Goal: Information Seeking & Learning: Understand process/instructions

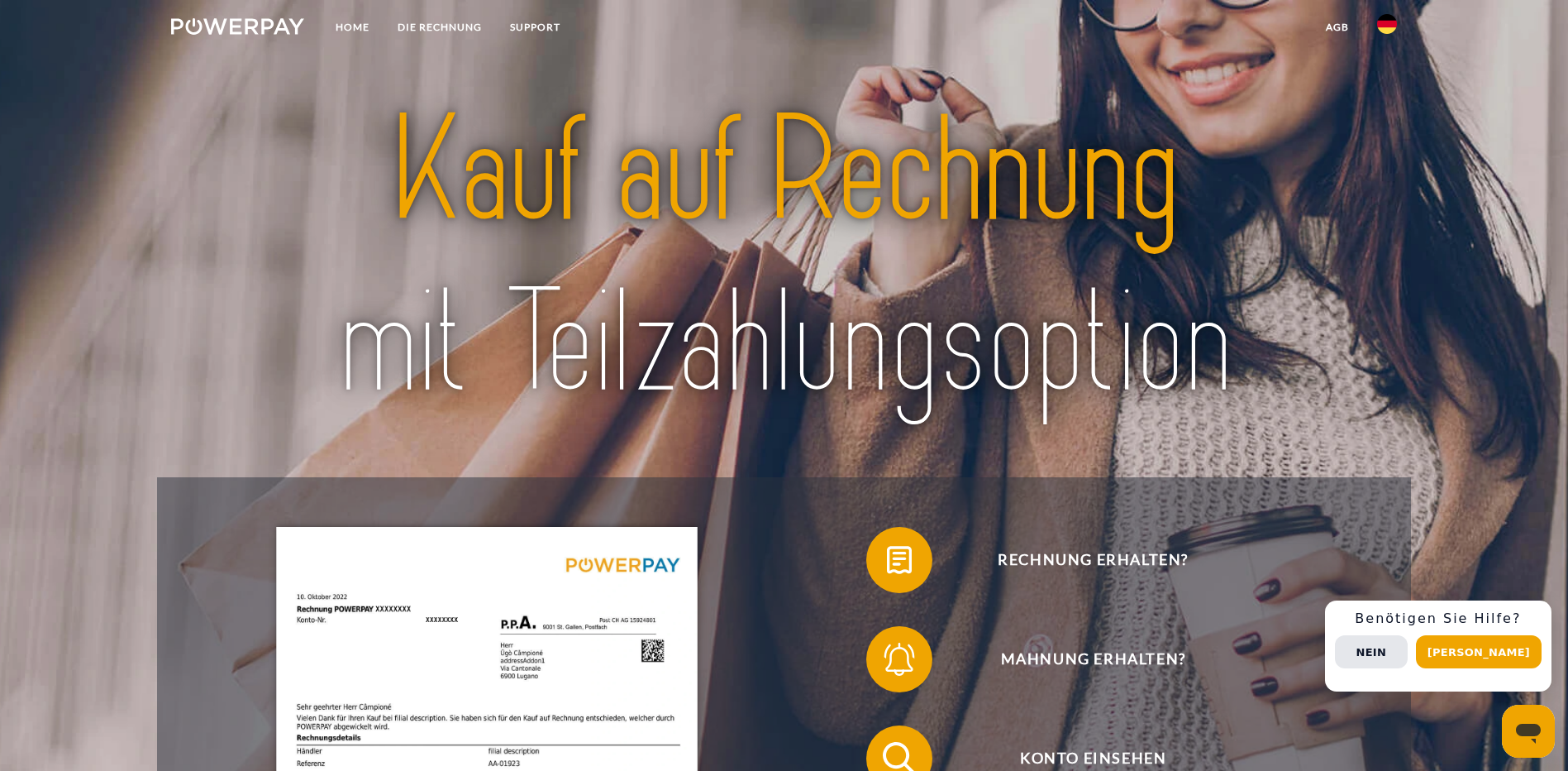
click at [279, 24] on img at bounding box center [238, 27] width 133 height 16
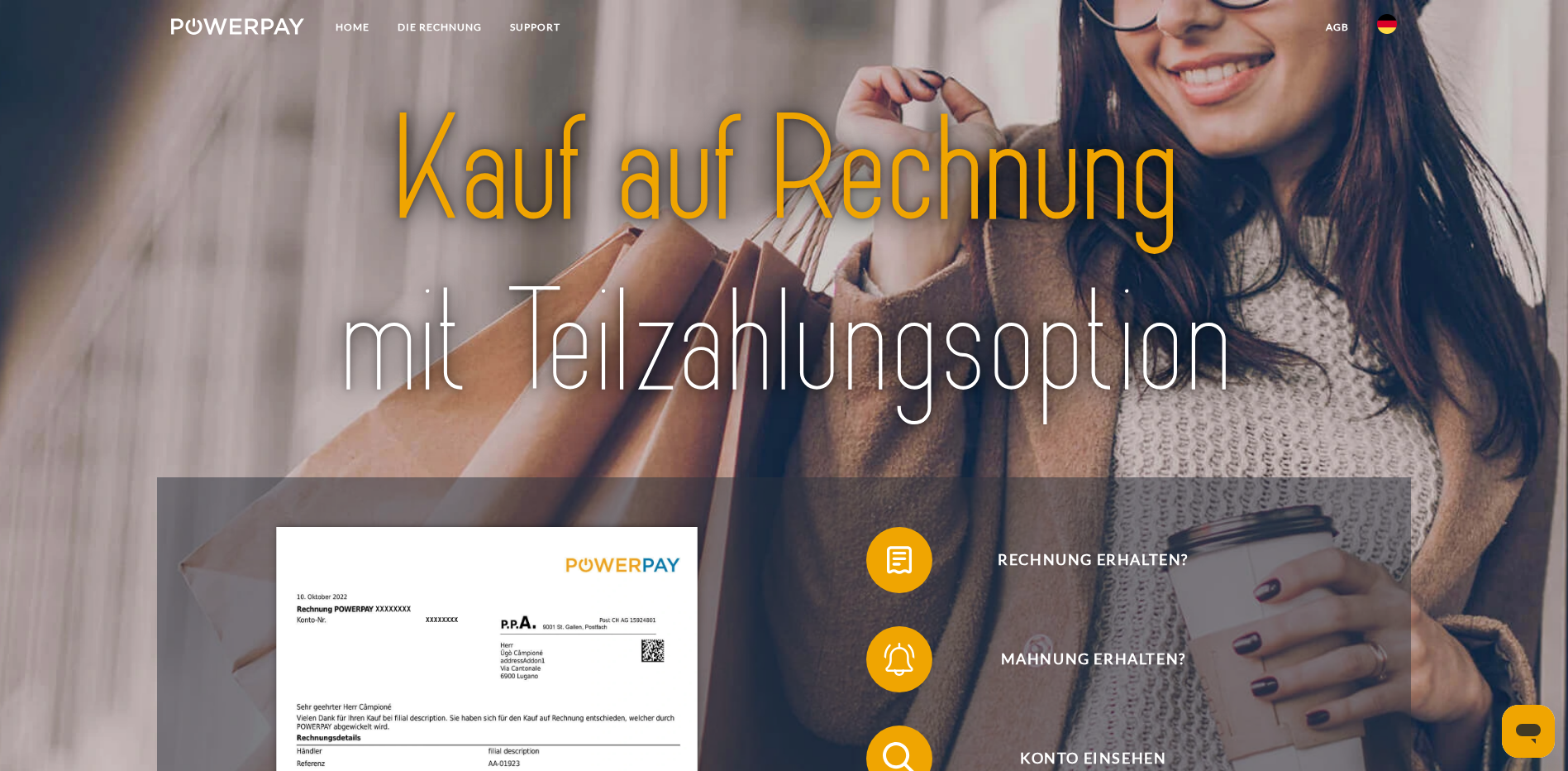
click at [271, 27] on img at bounding box center [238, 27] width 133 height 16
click at [362, 30] on link "Home" at bounding box center [353, 27] width 62 height 30
click at [358, 23] on link "Home" at bounding box center [353, 27] width 62 height 30
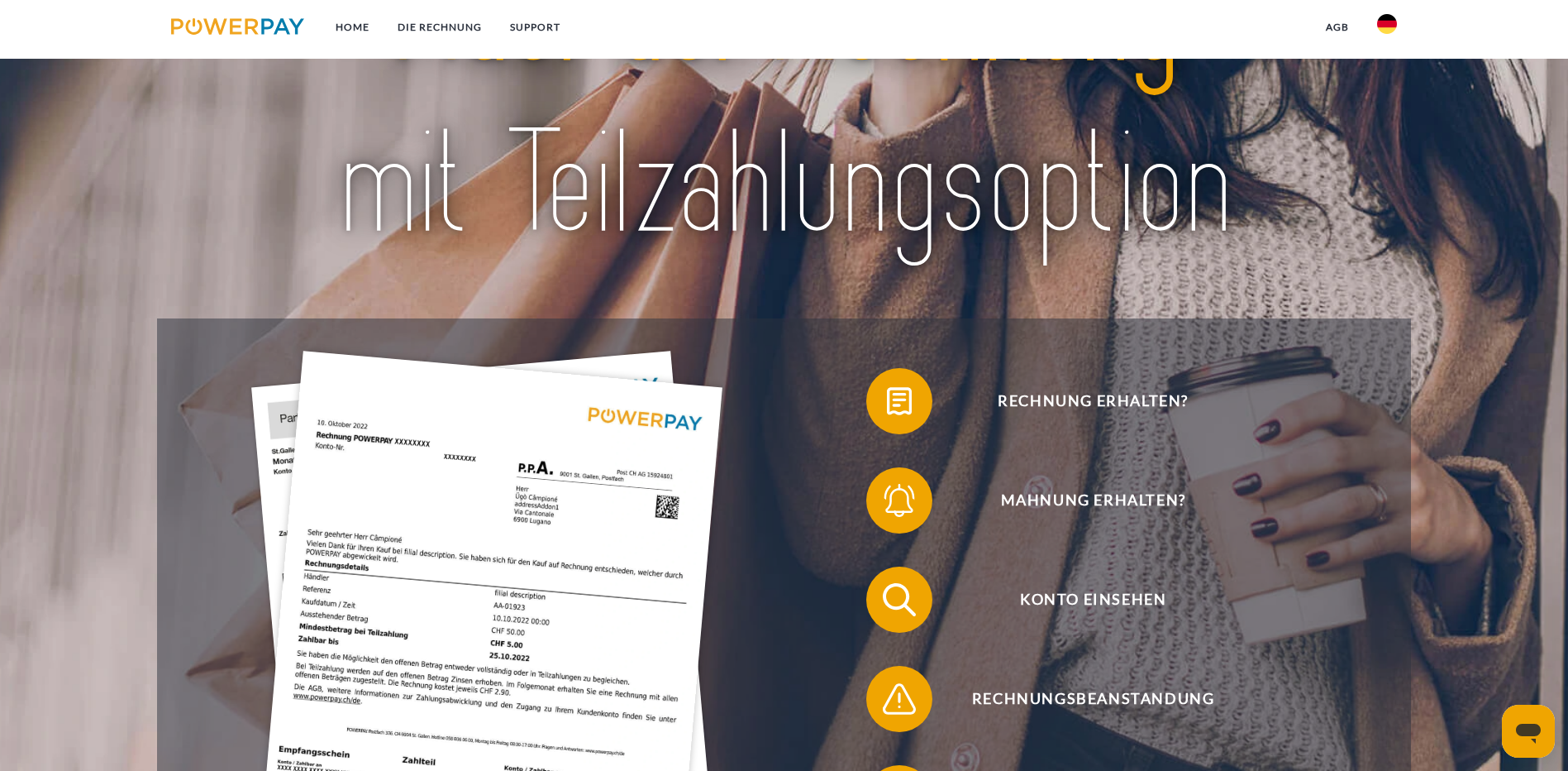
scroll to position [166, 0]
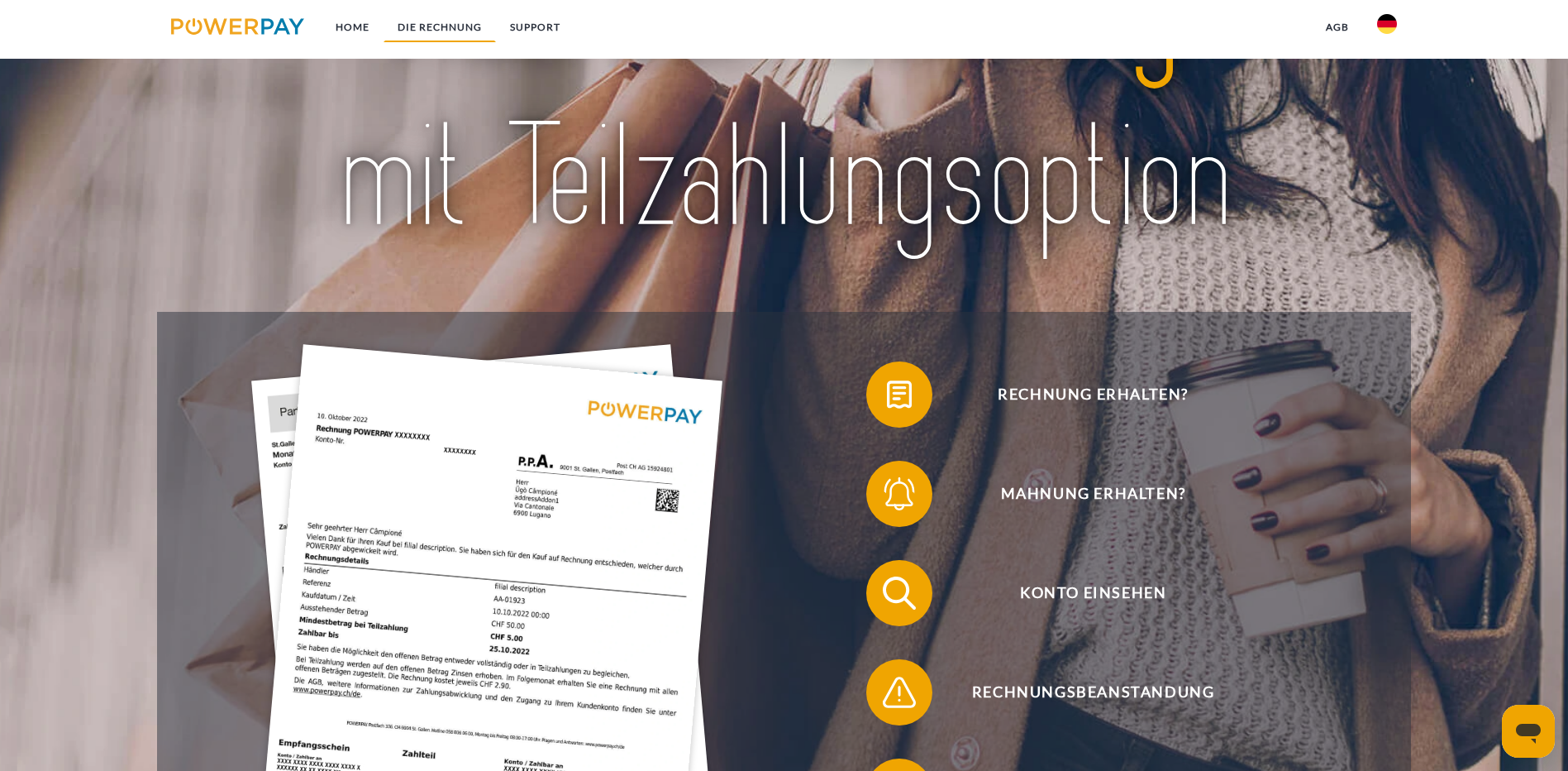
click at [443, 23] on link "DIE RECHNUNG" at bounding box center [440, 27] width 112 height 30
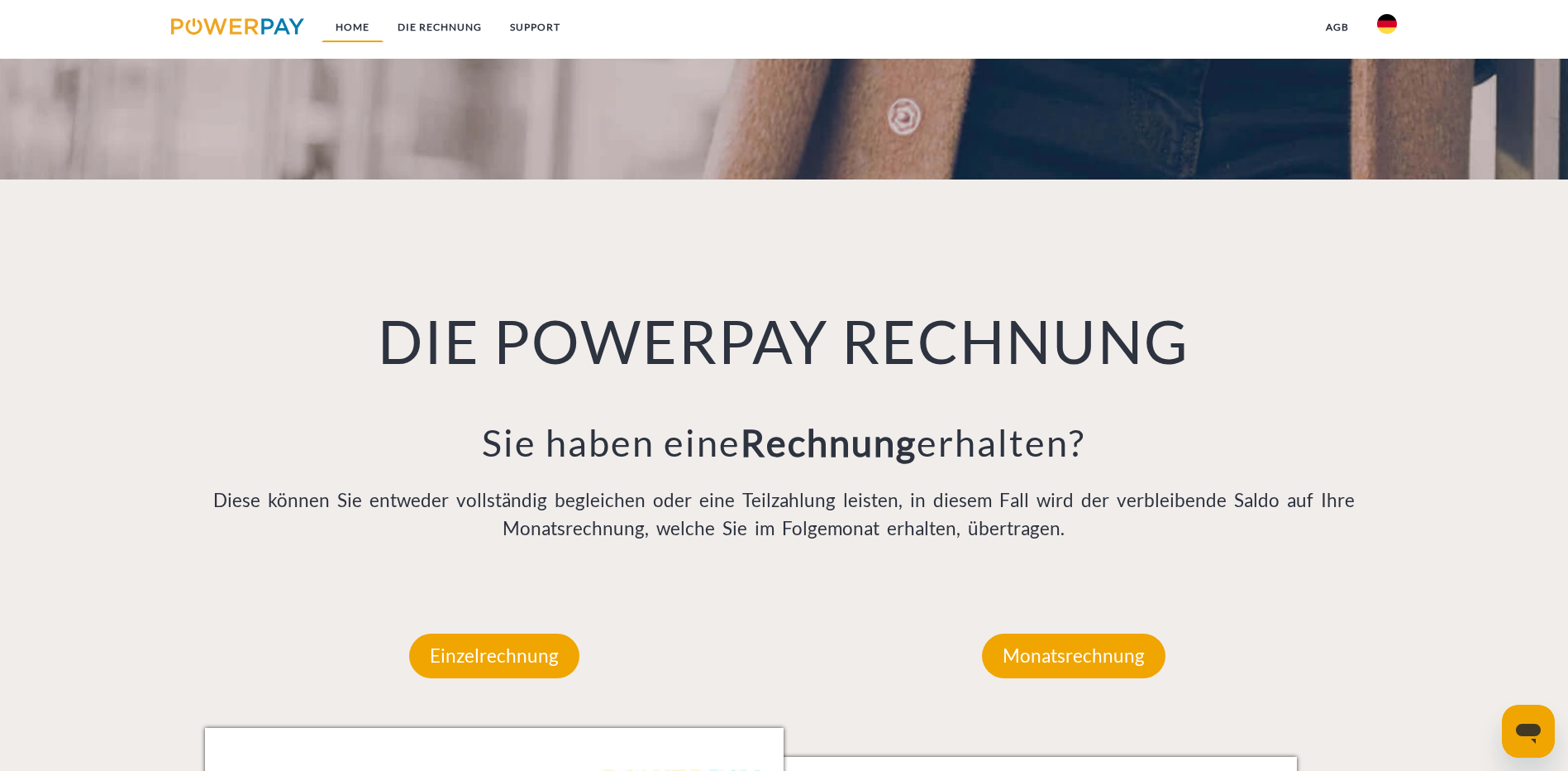
scroll to position [1082, 0]
click at [365, 27] on link "Home" at bounding box center [353, 27] width 62 height 30
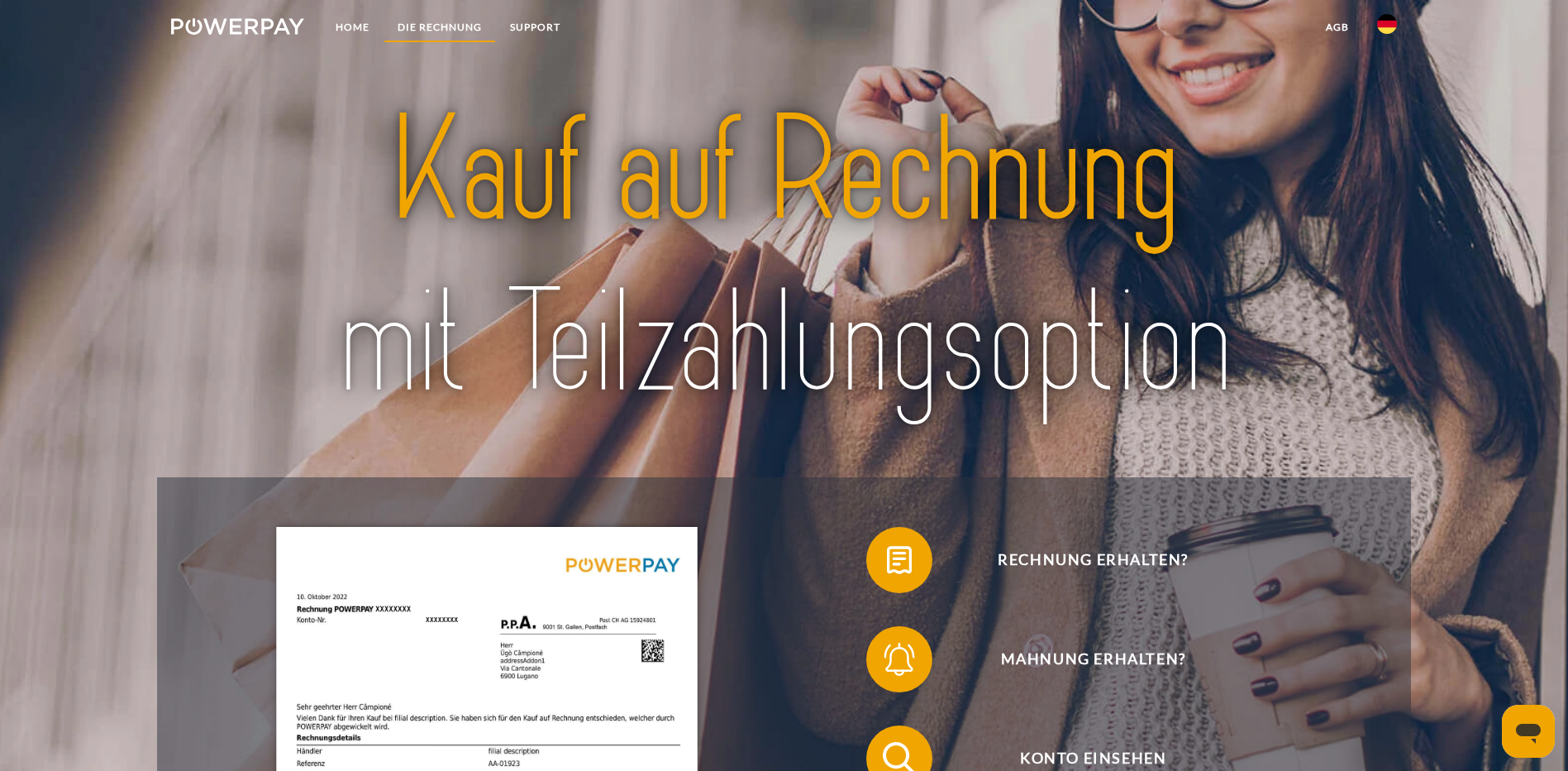
click at [435, 22] on link "DIE RECHNUNG" at bounding box center [440, 27] width 112 height 30
click at [552, 28] on link "SUPPORT" at bounding box center [536, 27] width 79 height 30
click at [1332, 26] on link "agb" at bounding box center [1338, 27] width 51 height 30
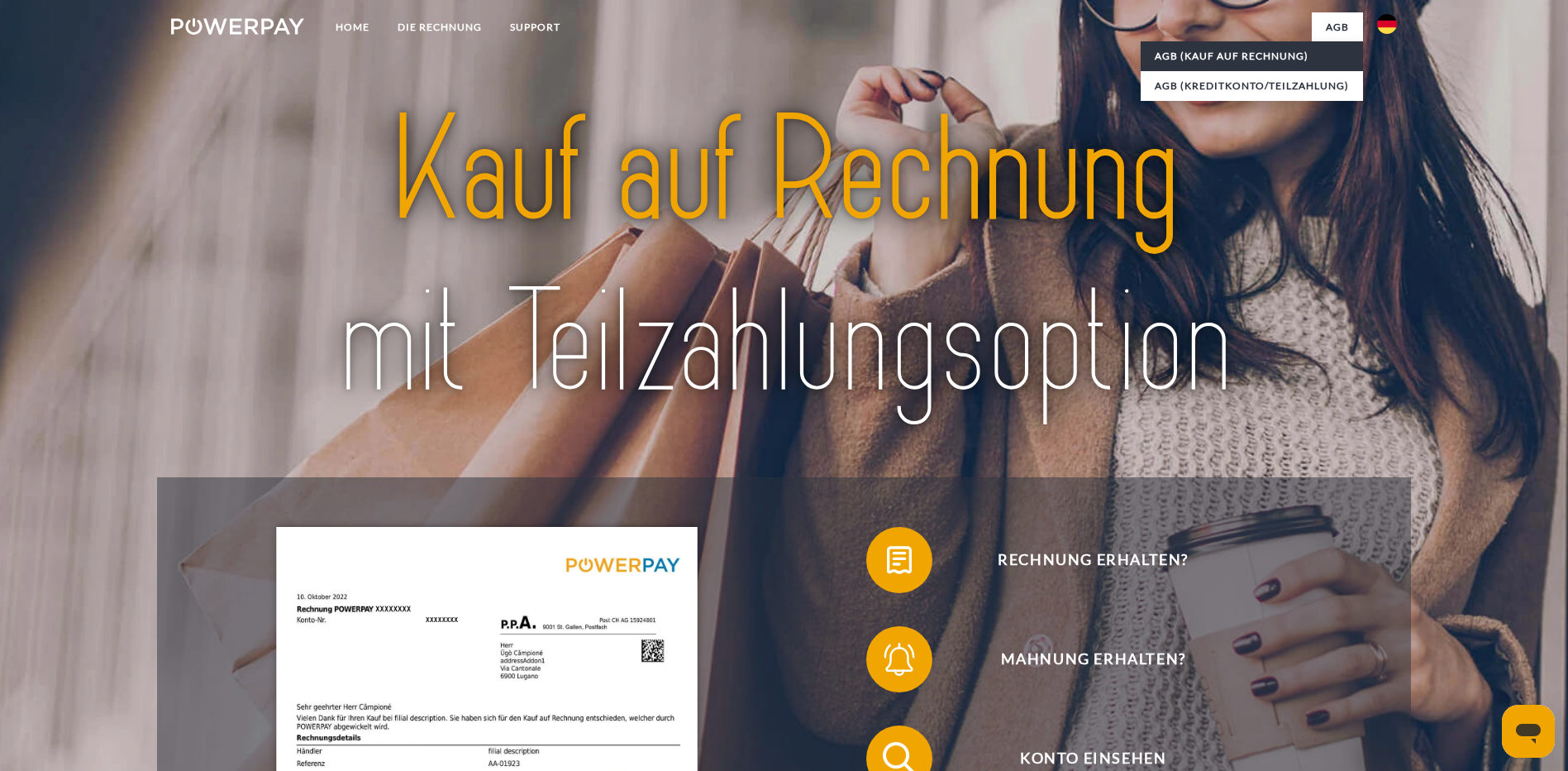
click at [1253, 51] on link "AGB (Kauf auf Rechnung)" at bounding box center [1252, 56] width 222 height 30
click at [246, 25] on img at bounding box center [238, 27] width 133 height 16
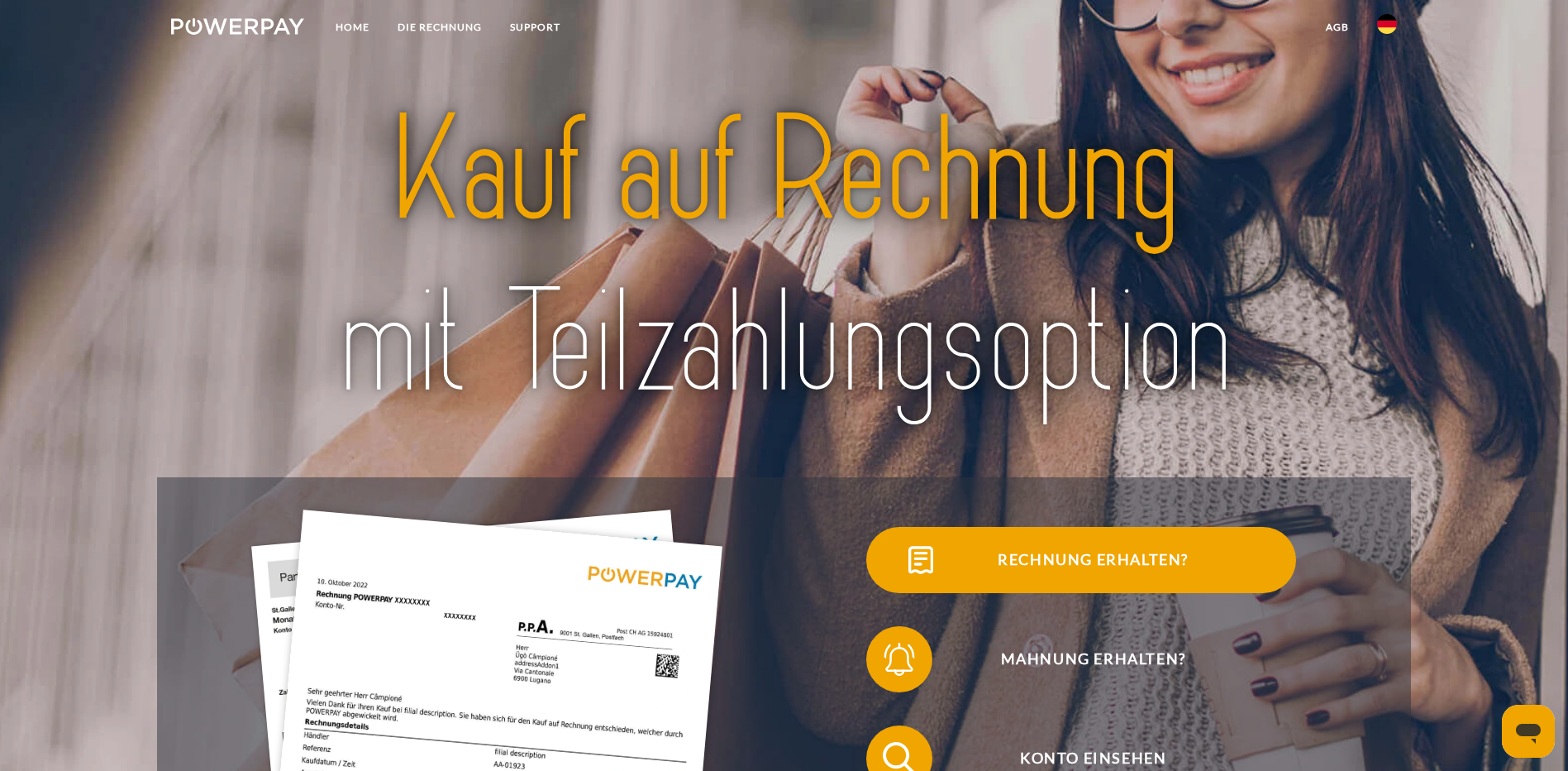
click at [891, 579] on span "Rechnung erhalten?" at bounding box center [1093, 560] width 405 height 66
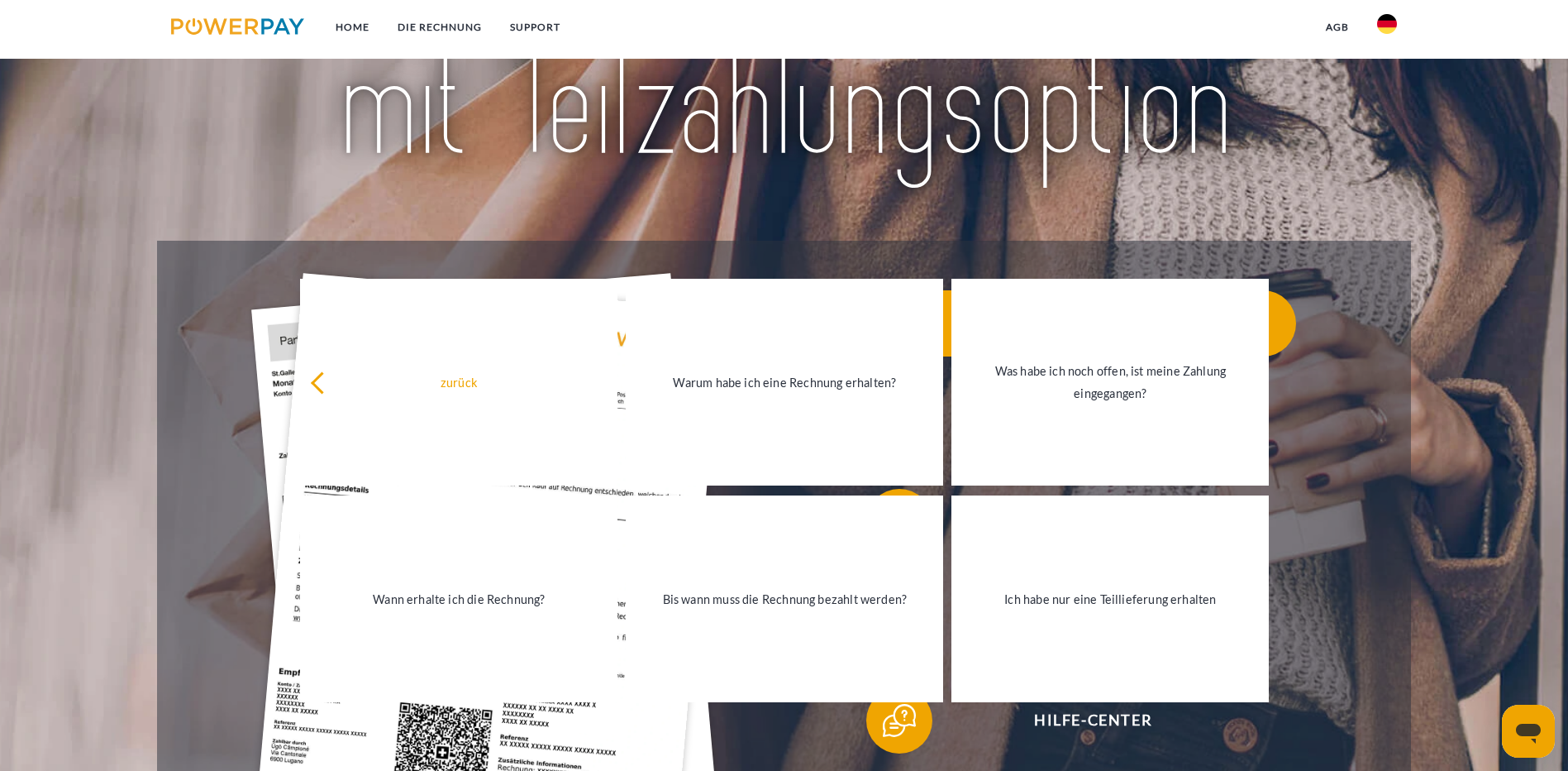
scroll to position [248, 0]
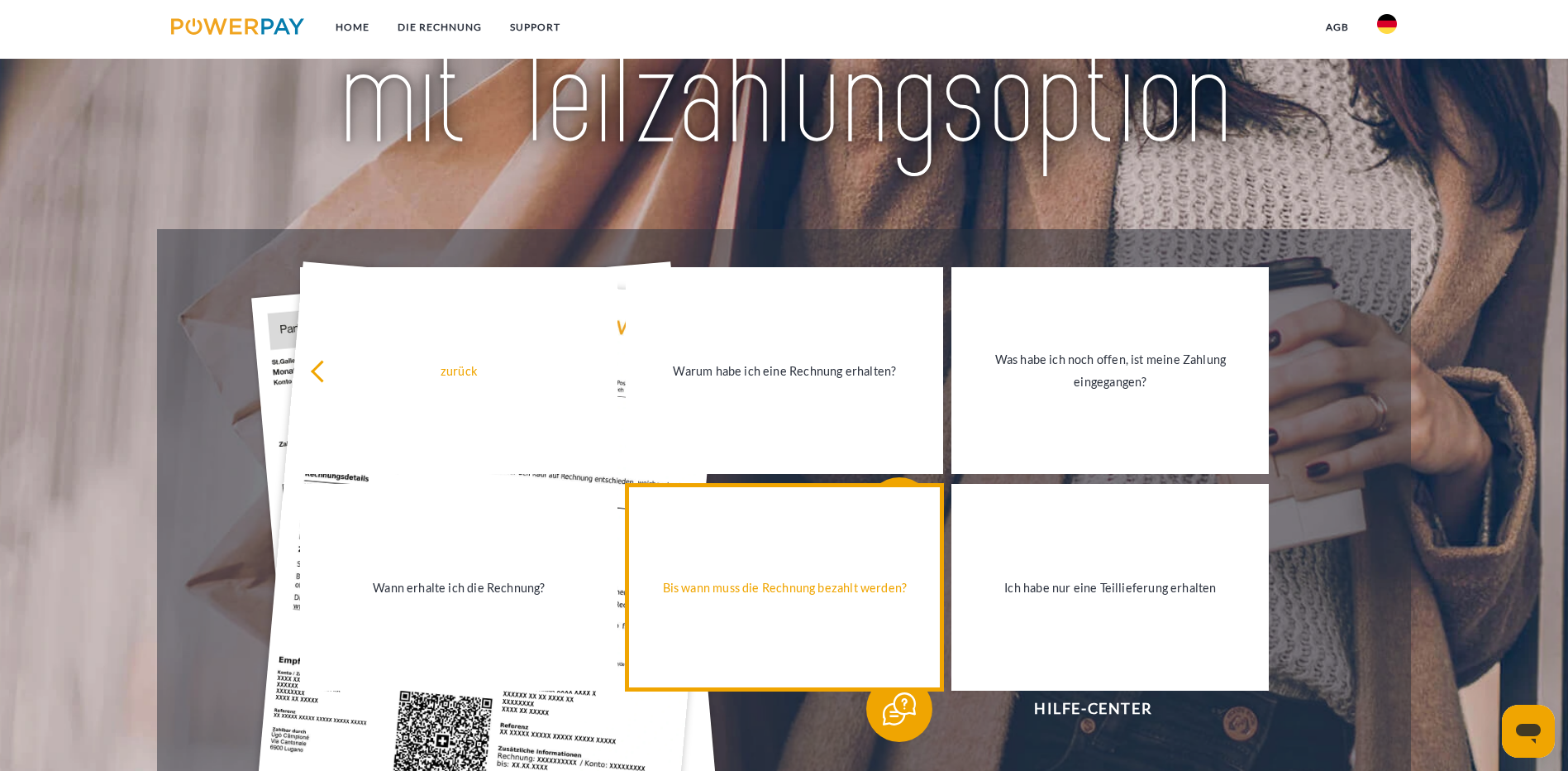
click at [755, 623] on link "Bis wann muss die Rechnung bezahlt werden?" at bounding box center [784, 587] width 317 height 207
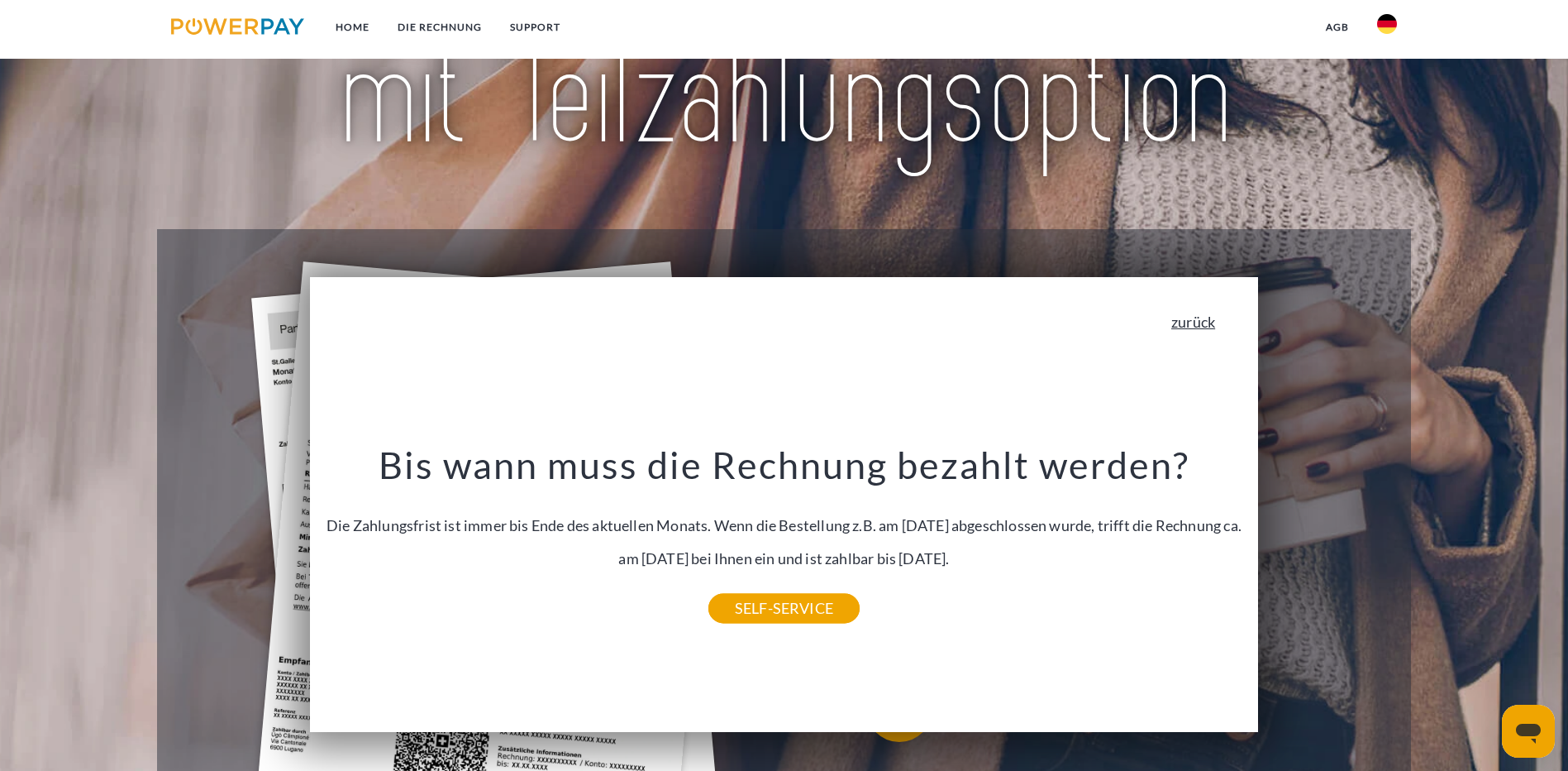
click at [1210, 327] on link "zurück" at bounding box center [1193, 322] width 44 height 15
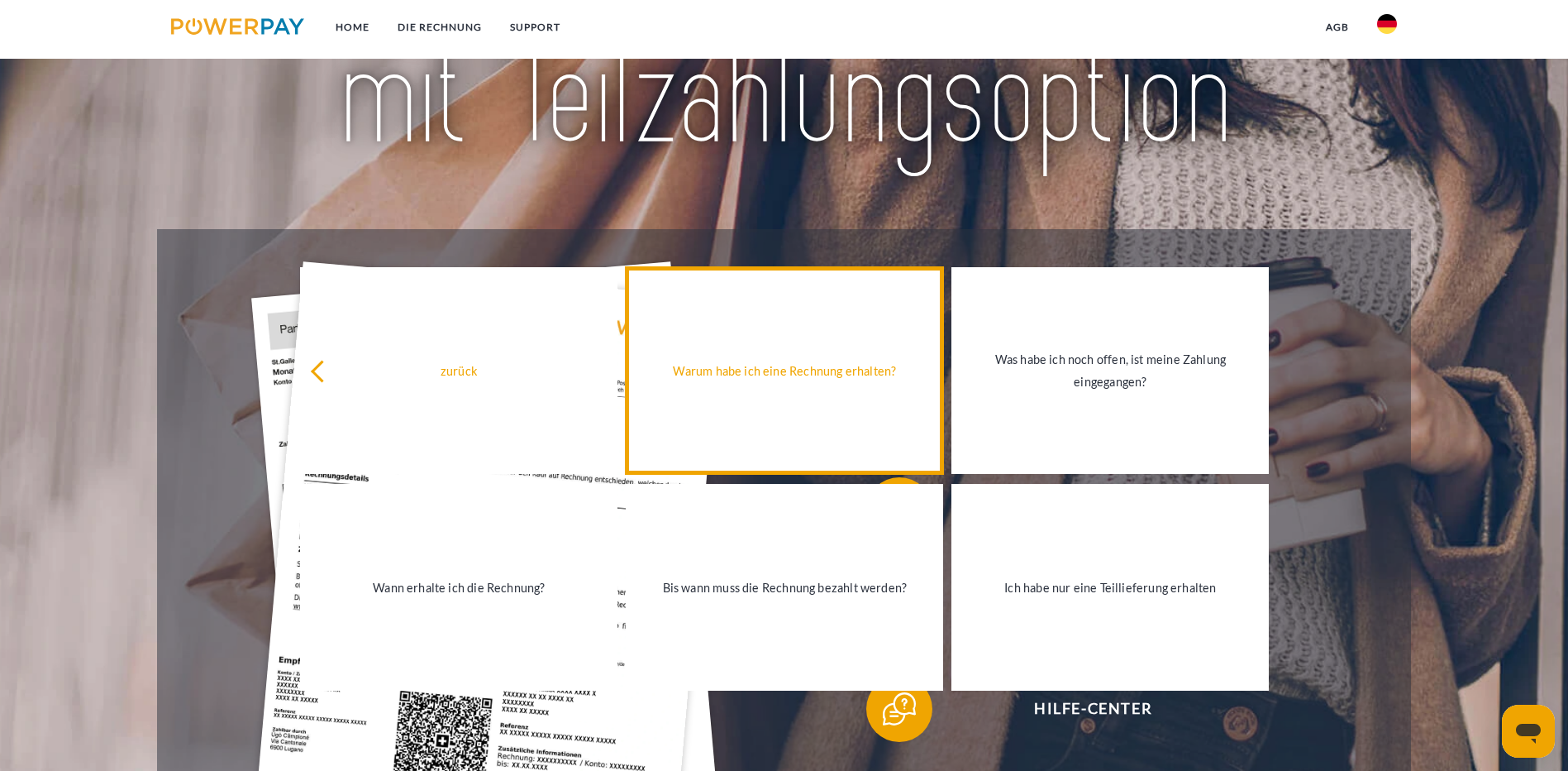
click at [898, 424] on link "Warum habe ich eine Rechnung erhalten?" at bounding box center [784, 370] width 317 height 207
